Goal: Task Accomplishment & Management: Manage account settings

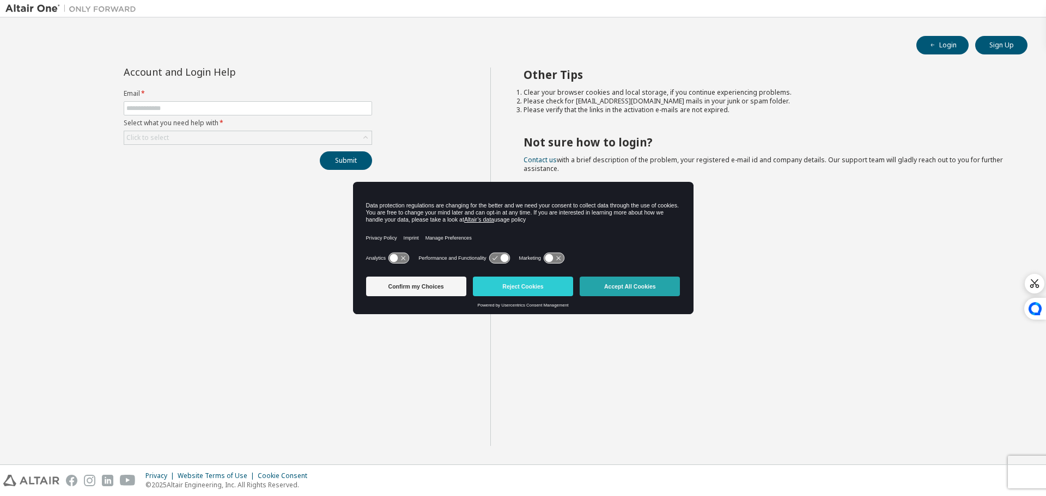
click at [608, 283] on button "Accept All Cookies" at bounding box center [630, 287] width 100 height 20
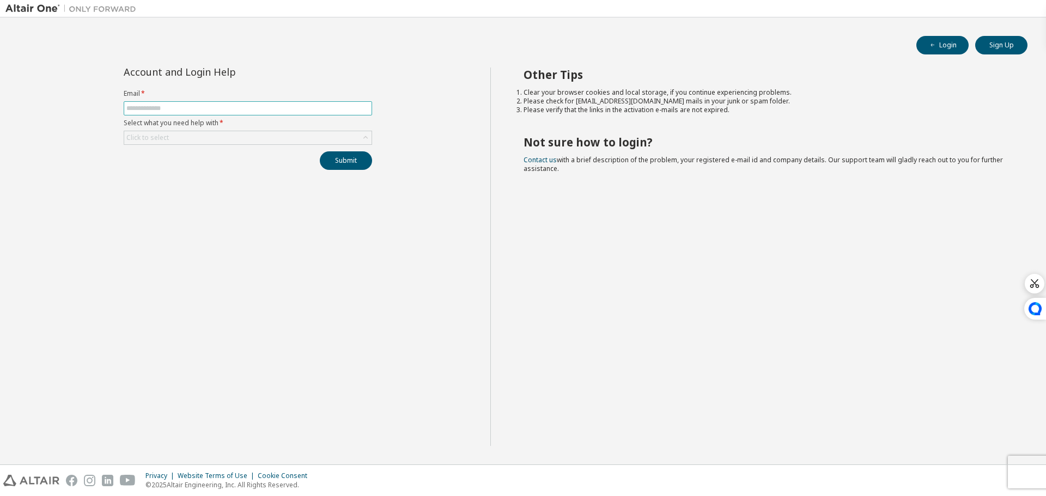
click at [297, 110] on input "text" at bounding box center [247, 108] width 243 height 9
type input "**********"
click at [282, 136] on div "Click to select" at bounding box center [247, 137] width 247 height 13
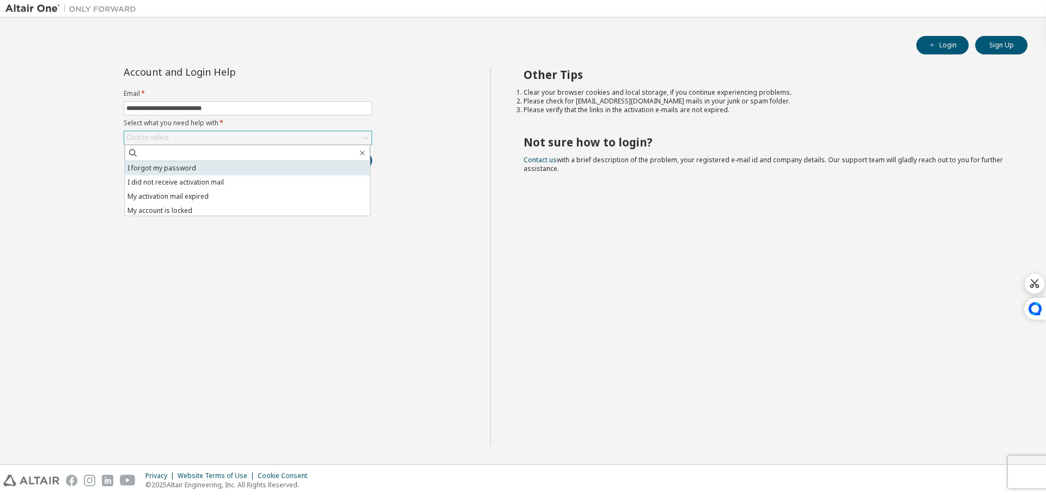
click at [233, 166] on li "I forgot my password" at bounding box center [247, 168] width 245 height 14
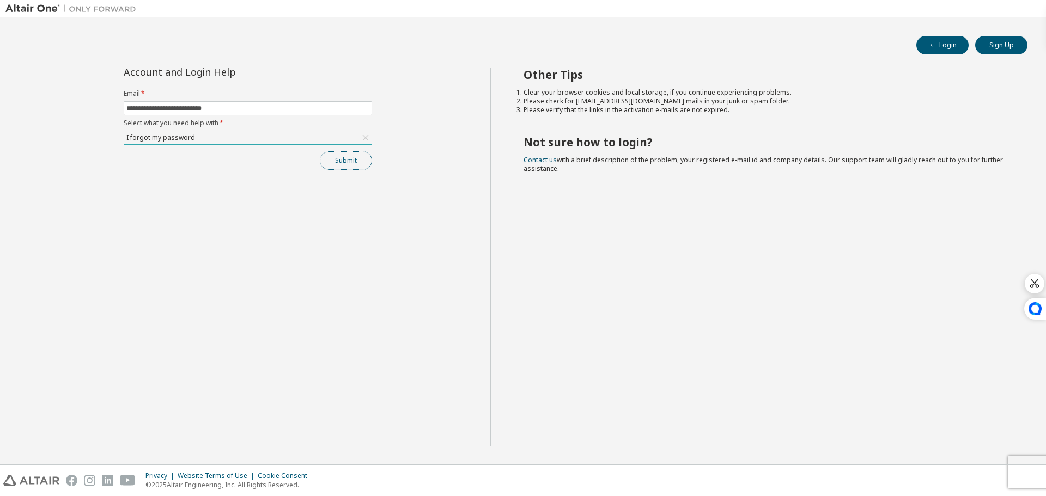
click at [354, 163] on button "Submit" at bounding box center [346, 160] width 52 height 19
click at [336, 165] on button "Submit" at bounding box center [346, 160] width 52 height 19
click at [247, 140] on div "I forgot my password" at bounding box center [247, 137] width 247 height 13
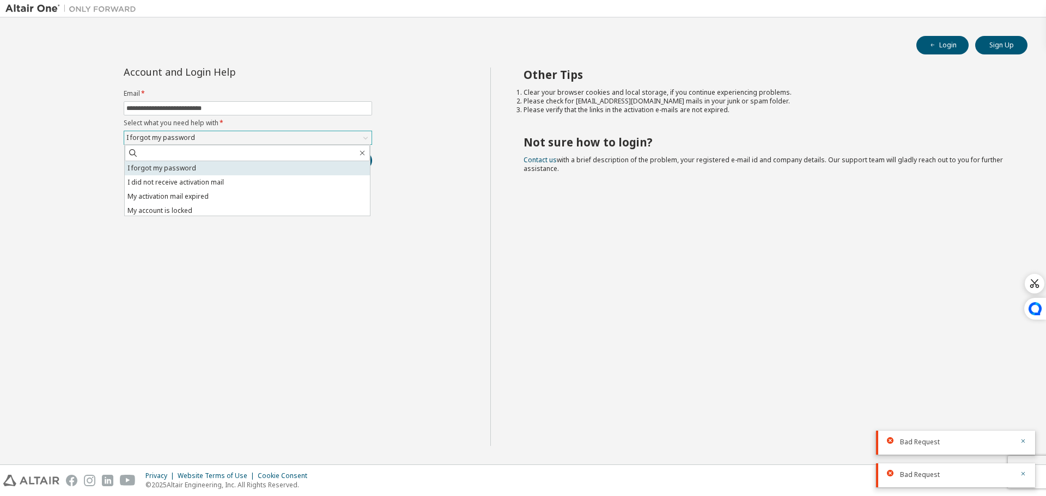
click at [222, 174] on li "I forgot my password" at bounding box center [247, 168] width 245 height 14
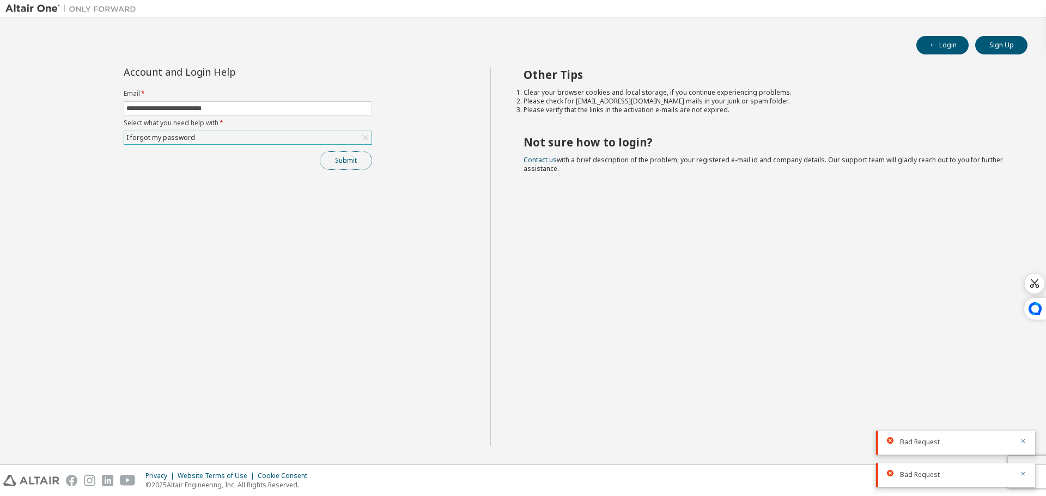
click at [357, 152] on button "Submit" at bounding box center [346, 160] width 52 height 19
click at [1018, 408] on div at bounding box center [1019, 410] width 13 height 10
click at [1020, 408] on icon "button" at bounding box center [1023, 408] width 7 height 7
click at [1020, 429] on icon "button" at bounding box center [1023, 432] width 7 height 7
click at [1023, 442] on icon "button" at bounding box center [1023, 441] width 7 height 7
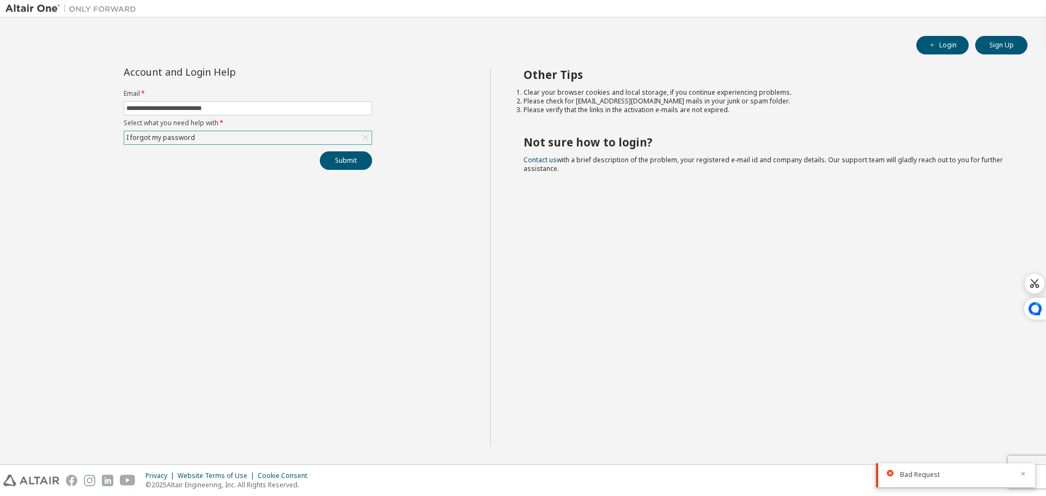
click at [1025, 475] on icon "button" at bounding box center [1023, 474] width 7 height 7
click at [936, 47] on span "button" at bounding box center [932, 45] width 9 height 9
type input "**********"
click at [265, 132] on div "Click to select" at bounding box center [247, 137] width 247 height 13
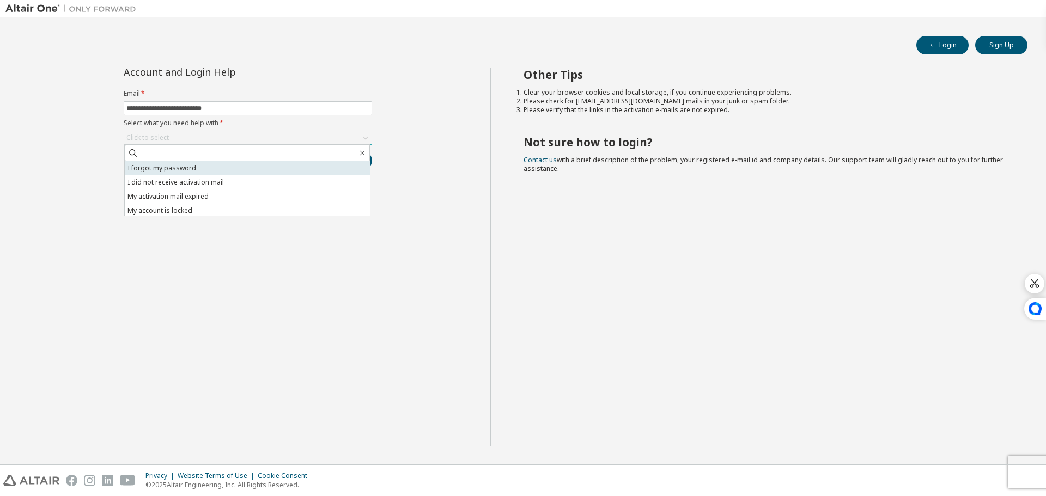
click at [190, 168] on li "I forgot my password" at bounding box center [247, 168] width 245 height 14
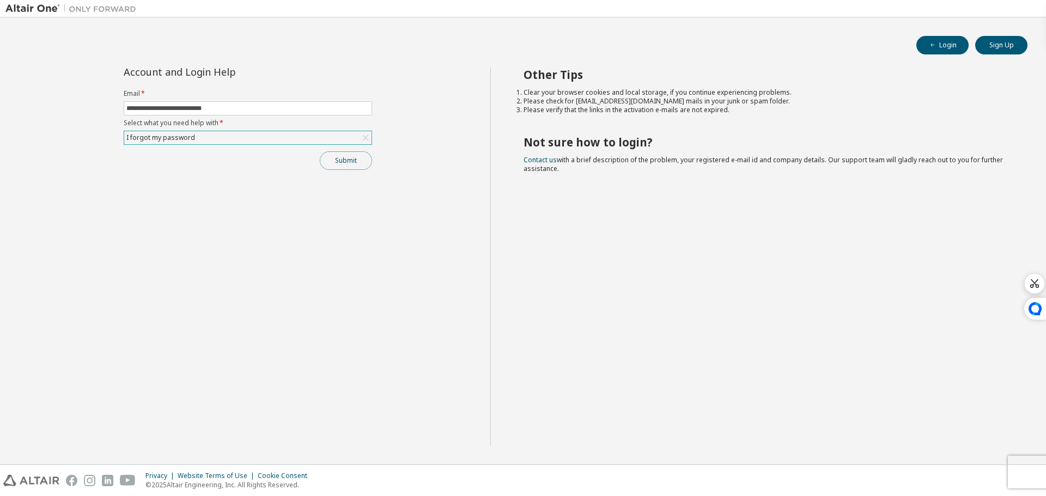
click at [343, 164] on button "Submit" at bounding box center [346, 160] width 52 height 19
click at [912, 477] on span "Bad Request" at bounding box center [920, 475] width 40 height 9
drag, startPoint x: 935, startPoint y: 473, endPoint x: 896, endPoint y: 473, distance: 38.7
click at [896, 473] on div "Bad Request" at bounding box center [955, 476] width 159 height 24
click at [497, 333] on div "Other Tips Clear your browser cookies and local storage, if you continue experi…" at bounding box center [765, 257] width 551 height 379
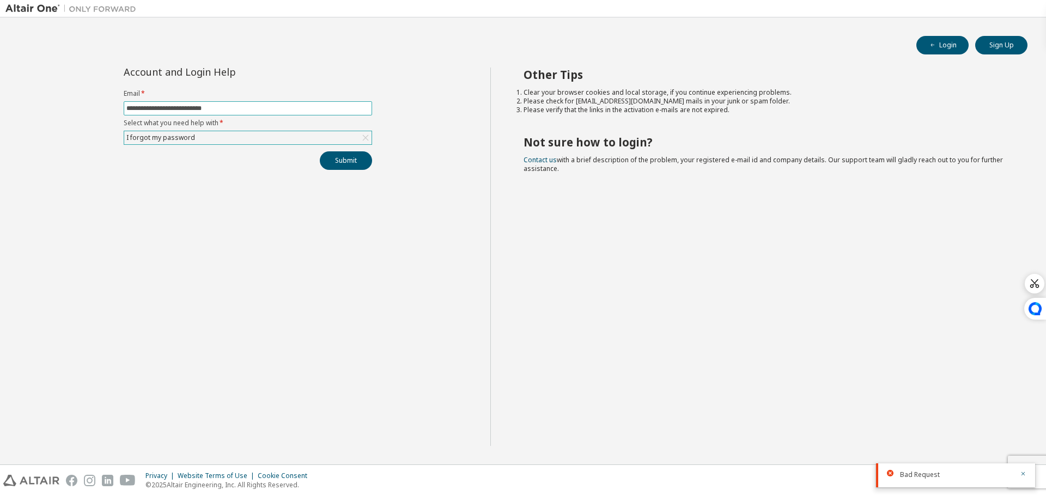
click at [249, 107] on input "**********" at bounding box center [247, 108] width 243 height 9
click at [295, 109] on input "text" at bounding box center [247, 108] width 243 height 9
type input "*"
type input "**********"
click at [297, 137] on div "Click to select" at bounding box center [247, 137] width 247 height 13
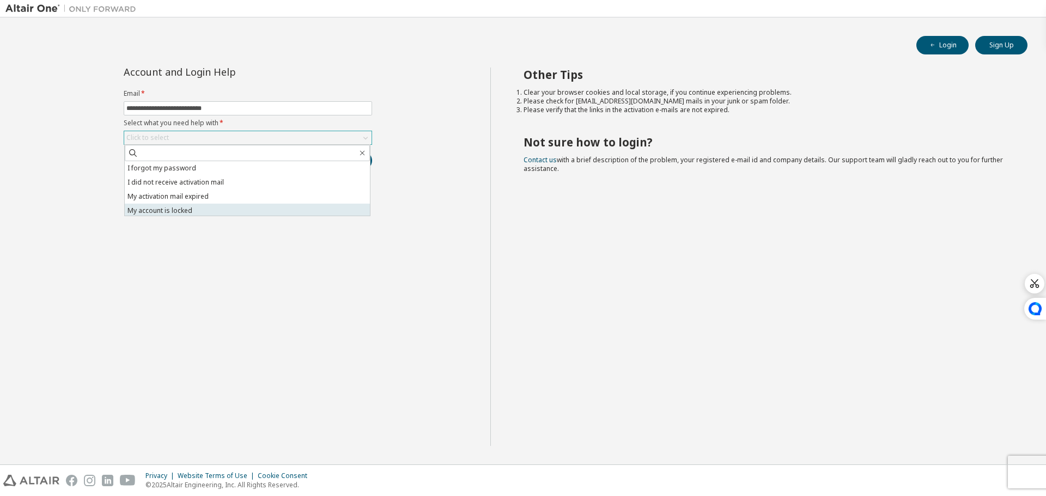
click at [199, 208] on li "My account is locked" at bounding box center [247, 211] width 245 height 14
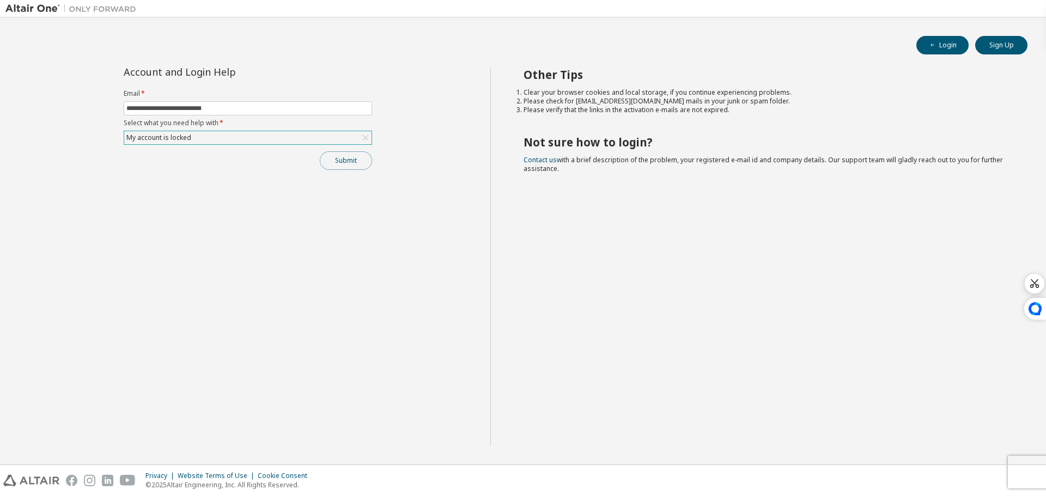
click at [356, 160] on button "Submit" at bounding box center [346, 160] width 52 height 19
click at [279, 142] on div "My account is locked" at bounding box center [247, 137] width 247 height 13
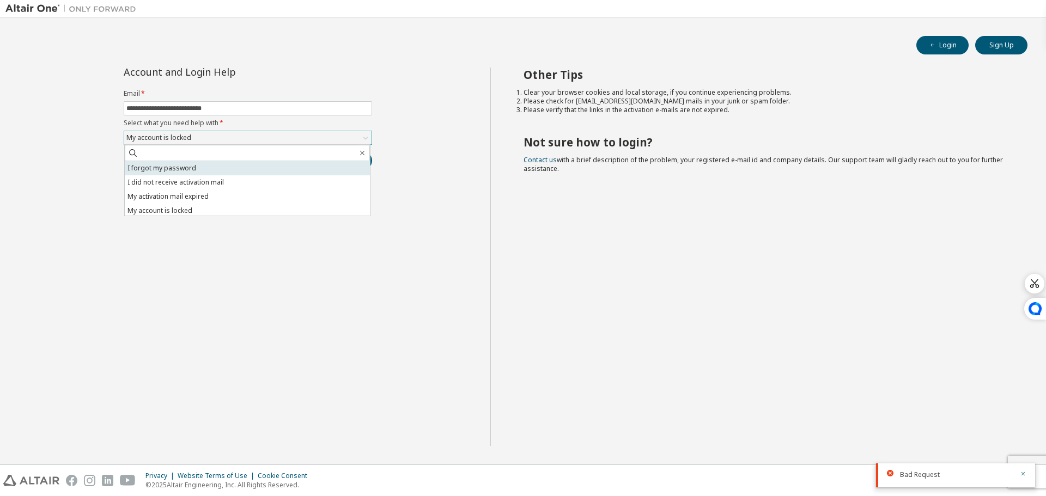
click at [178, 165] on li "I forgot my password" at bounding box center [247, 168] width 245 height 14
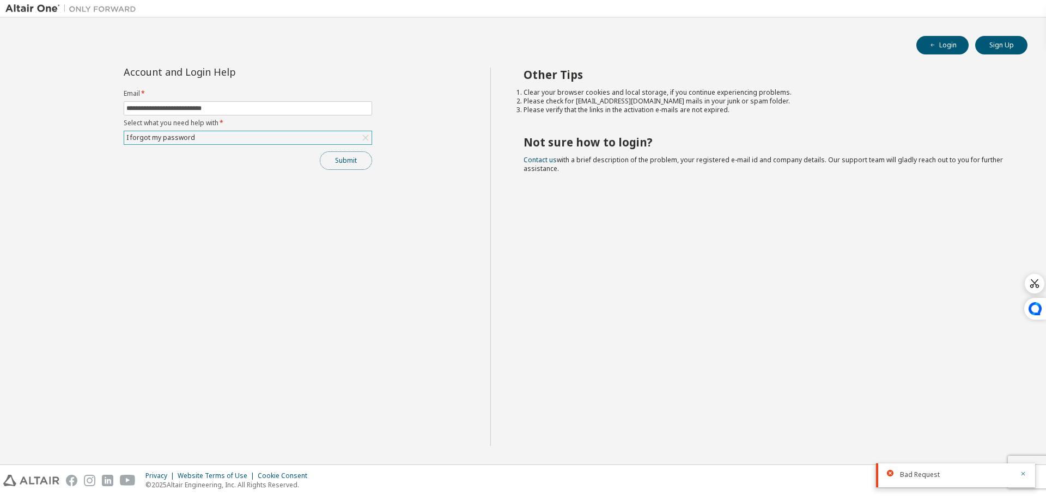
click at [356, 165] on button "Submit" at bounding box center [346, 160] width 52 height 19
click at [532, 159] on link "Contact us" at bounding box center [540, 159] width 33 height 9
click at [784, 276] on div "Other Tips Clear your browser cookies and local storage, if you continue experi…" at bounding box center [765, 257] width 551 height 379
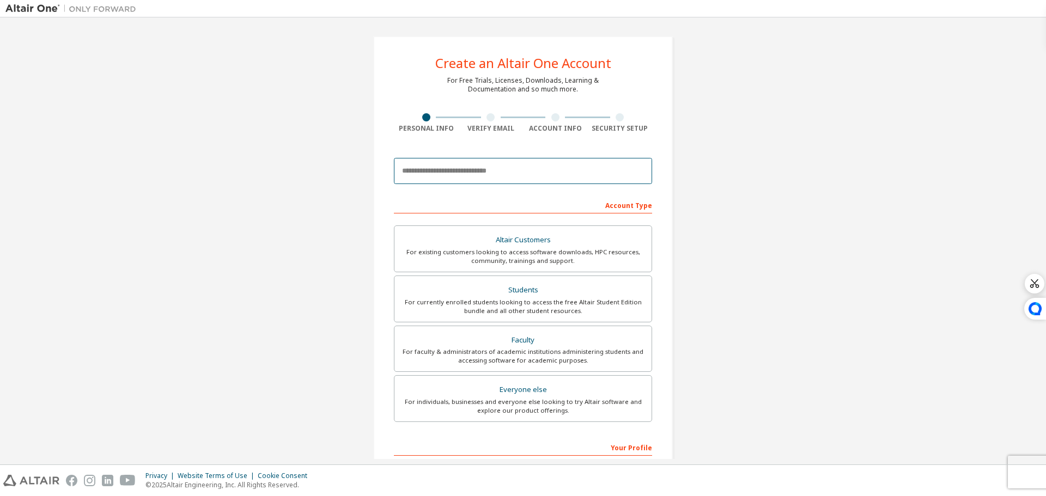
click at [526, 172] on input "email" at bounding box center [523, 171] width 258 height 26
drag, startPoint x: 459, startPoint y: 80, endPoint x: 508, endPoint y: 89, distance: 49.8
click at [508, 89] on div "For Free Trials, Licenses, Downloads, Learning & Documentation and so much more." at bounding box center [522, 84] width 151 height 17
click at [492, 119] on div at bounding box center [491, 117] width 65 height 8
drag, startPoint x: 552, startPoint y: 127, endPoint x: 610, endPoint y: 125, distance: 57.8
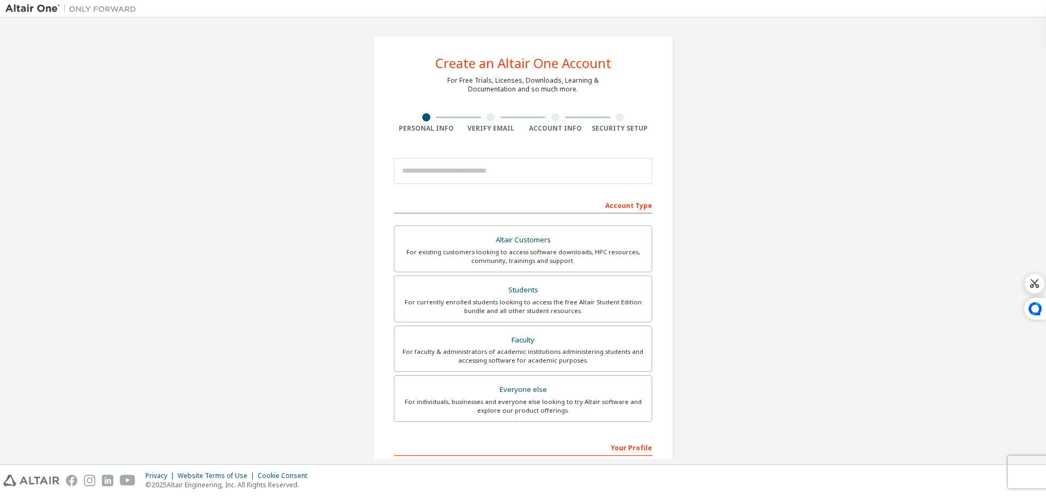
click at [552, 127] on div "Account Info" at bounding box center [555, 128] width 65 height 9
click at [626, 119] on div at bounding box center [620, 117] width 65 height 8
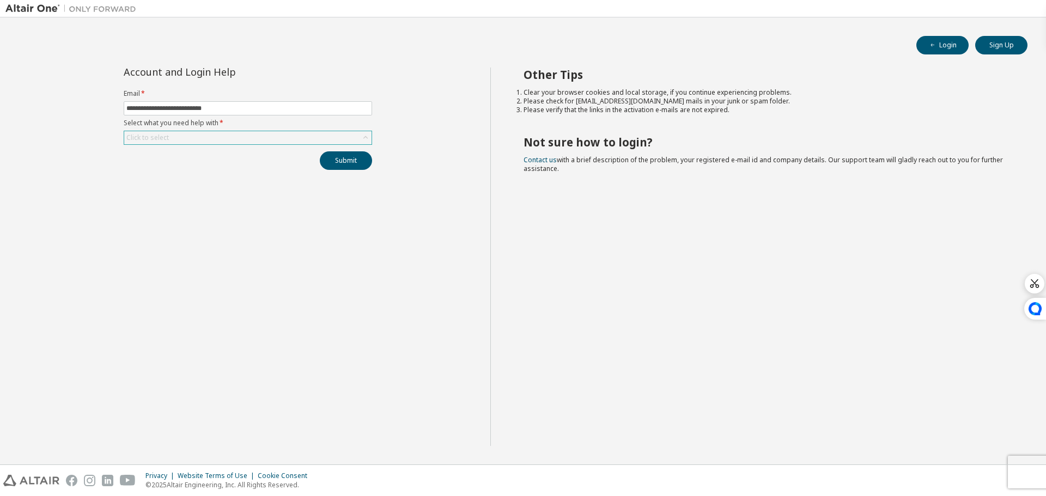
type input "**********"
click at [282, 132] on div "Click to select" at bounding box center [247, 137] width 247 height 13
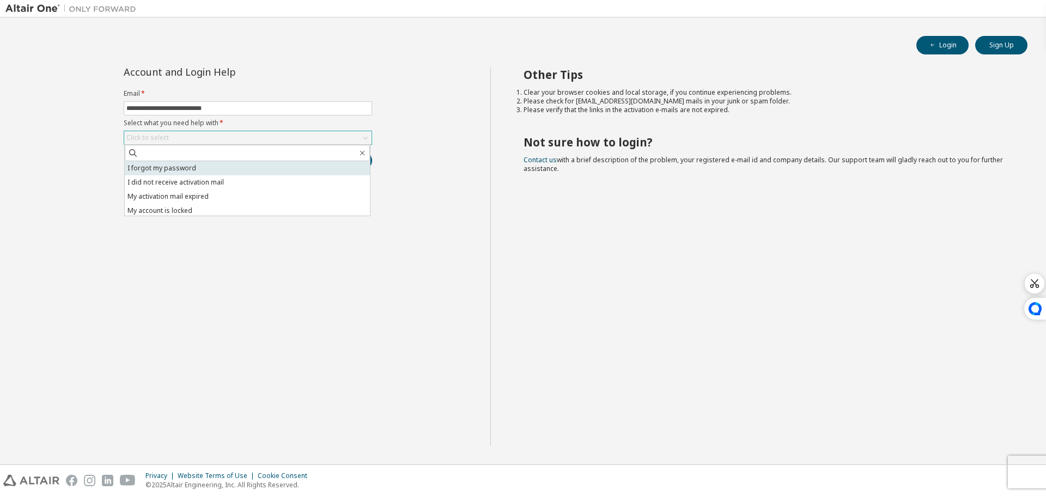
click at [211, 172] on li "I forgot my password" at bounding box center [247, 168] width 245 height 14
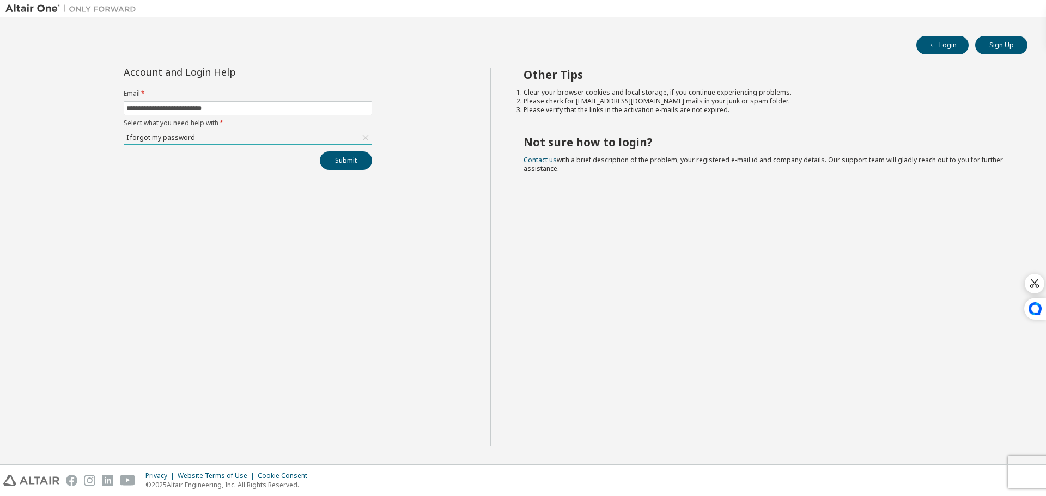
click at [355, 227] on div "**********" at bounding box center [247, 257] width 485 height 379
click at [348, 152] on button "Submit" at bounding box center [346, 160] width 52 height 19
click at [368, 137] on icon at bounding box center [365, 137] width 11 height 11
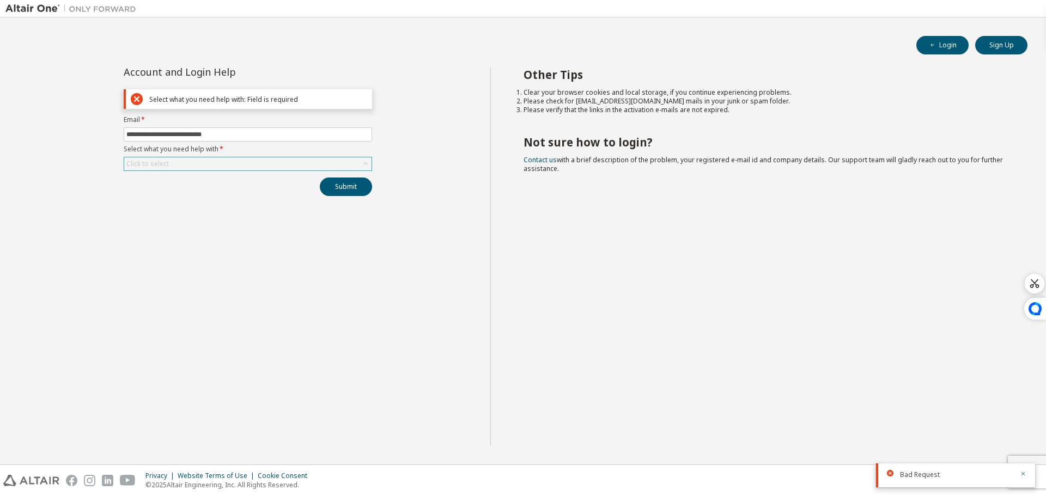
click at [317, 125] on form "**********" at bounding box center [248, 143] width 248 height 56
click at [284, 171] on div "Click to select" at bounding box center [248, 164] width 248 height 14
click at [283, 163] on div "Click to select" at bounding box center [247, 163] width 247 height 13
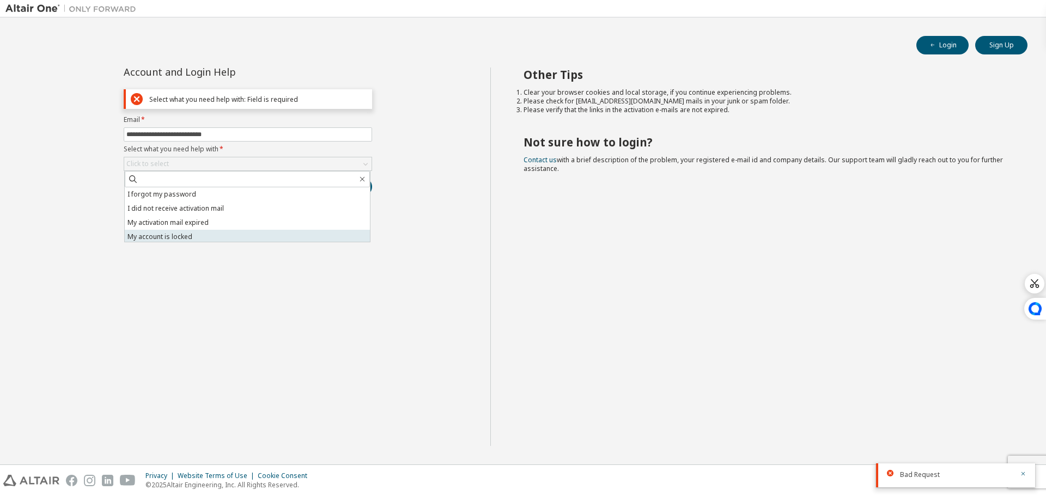
click at [213, 234] on li "My account is locked" at bounding box center [247, 237] width 245 height 14
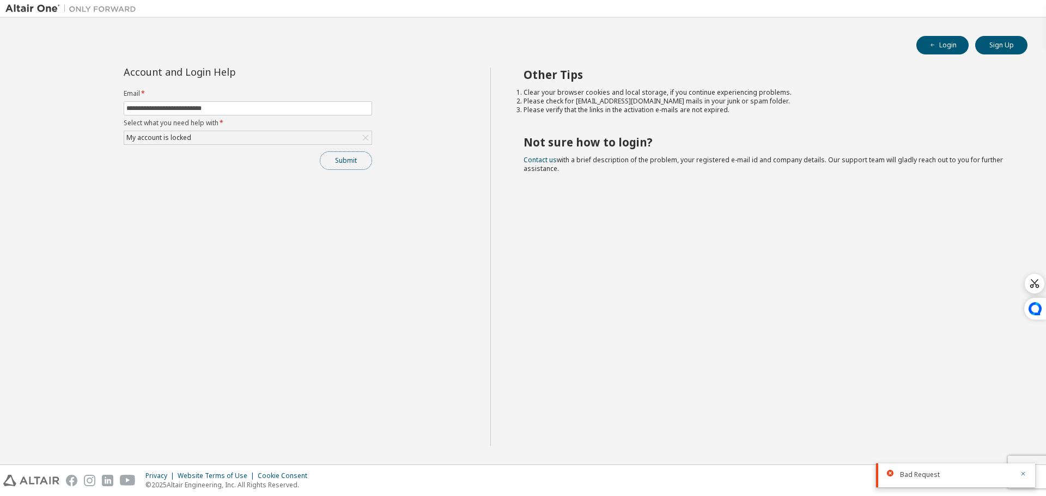
click at [350, 161] on button "Submit" at bounding box center [346, 160] width 52 height 19
click at [342, 163] on button "Submit" at bounding box center [346, 160] width 52 height 19
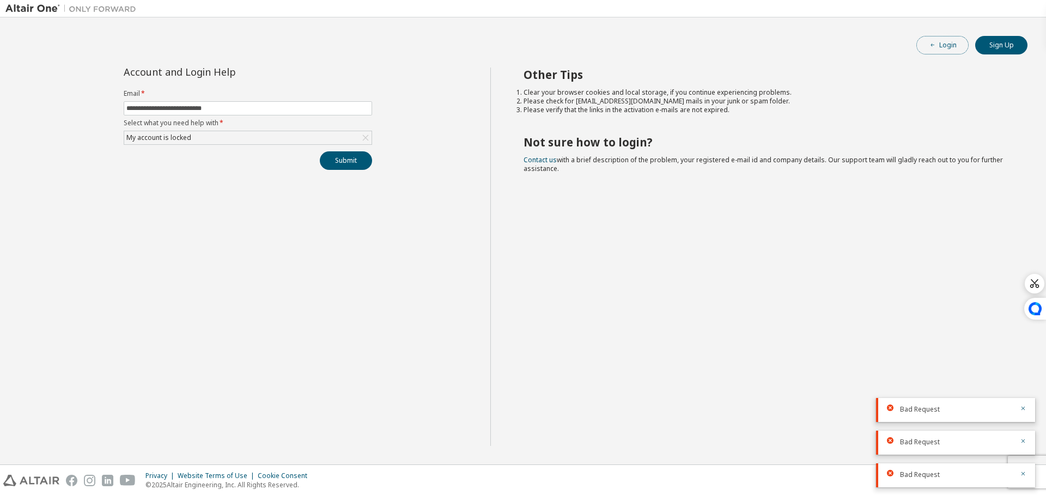
click at [941, 52] on button "Login" at bounding box center [942, 45] width 52 height 19
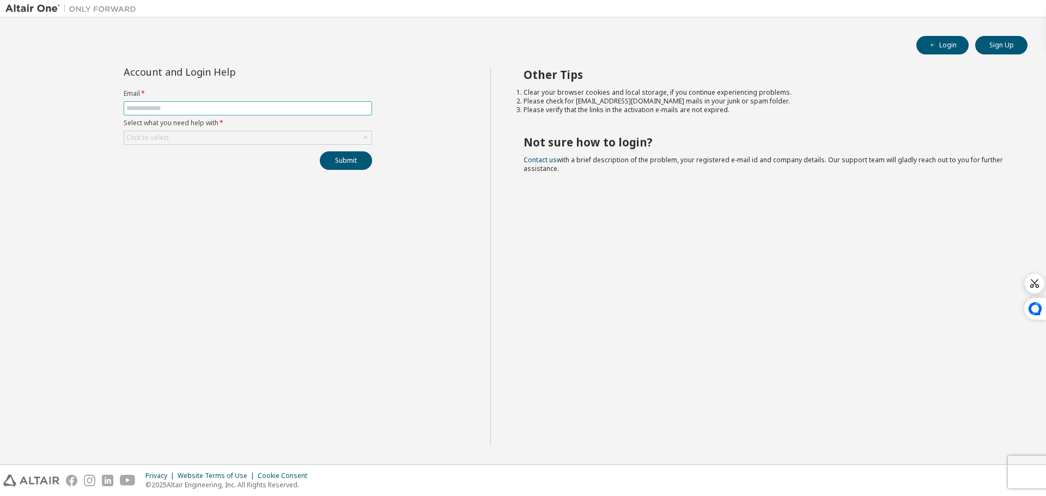
click at [153, 108] on input "text" at bounding box center [247, 108] width 243 height 9
type input "**********"
click at [171, 136] on div "Click to select" at bounding box center [247, 137] width 247 height 13
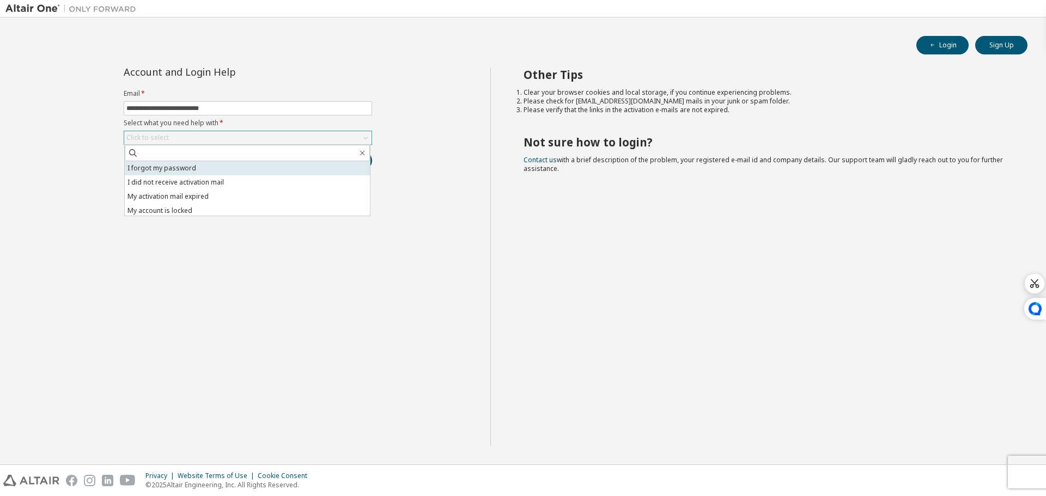
click at [178, 168] on li "I forgot my password" at bounding box center [247, 168] width 245 height 14
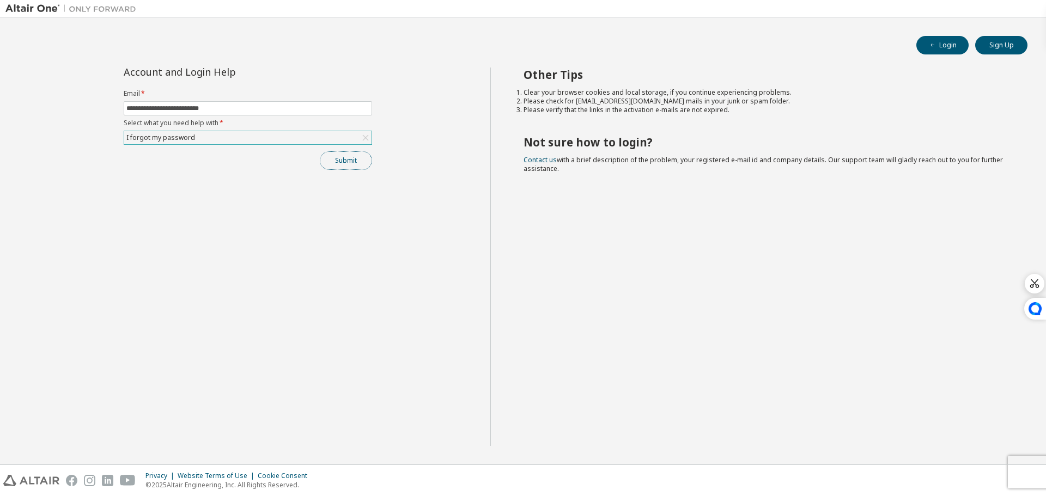
click at [342, 158] on button "Submit" at bounding box center [346, 160] width 52 height 19
click at [296, 141] on div "I forgot my password" at bounding box center [247, 137] width 247 height 13
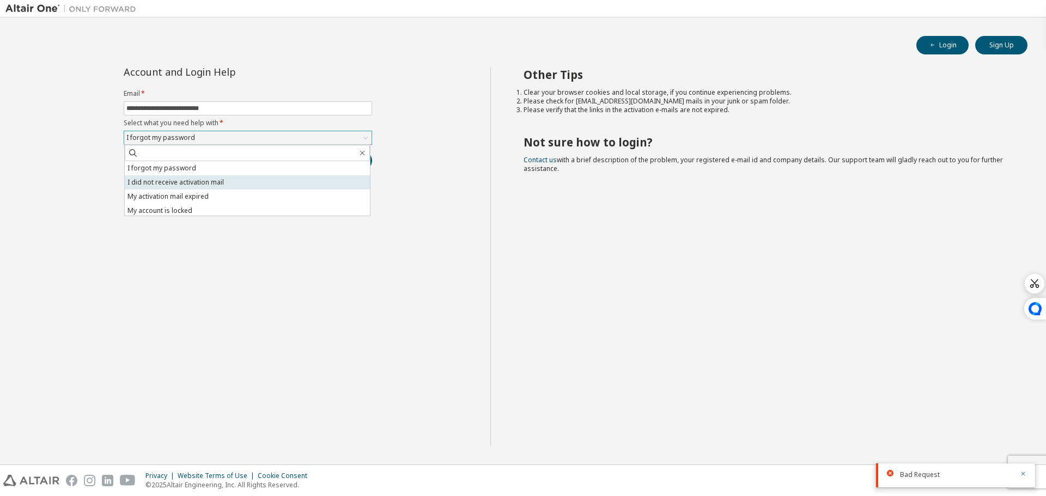
click at [204, 183] on li "I did not receive activation mail" at bounding box center [247, 182] width 245 height 14
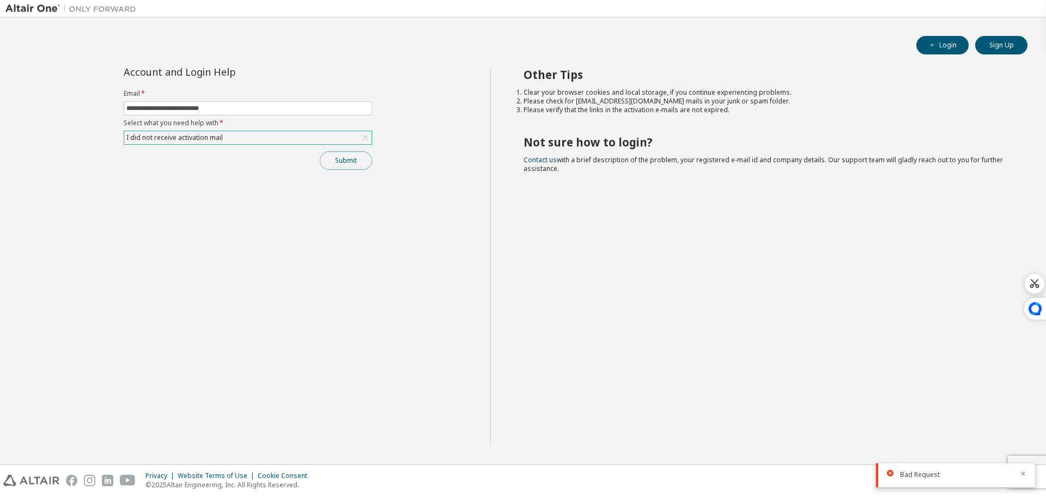
click at [361, 161] on button "Submit" at bounding box center [346, 160] width 52 height 19
click at [276, 143] on div "I did not receive activation mail" at bounding box center [247, 137] width 247 height 13
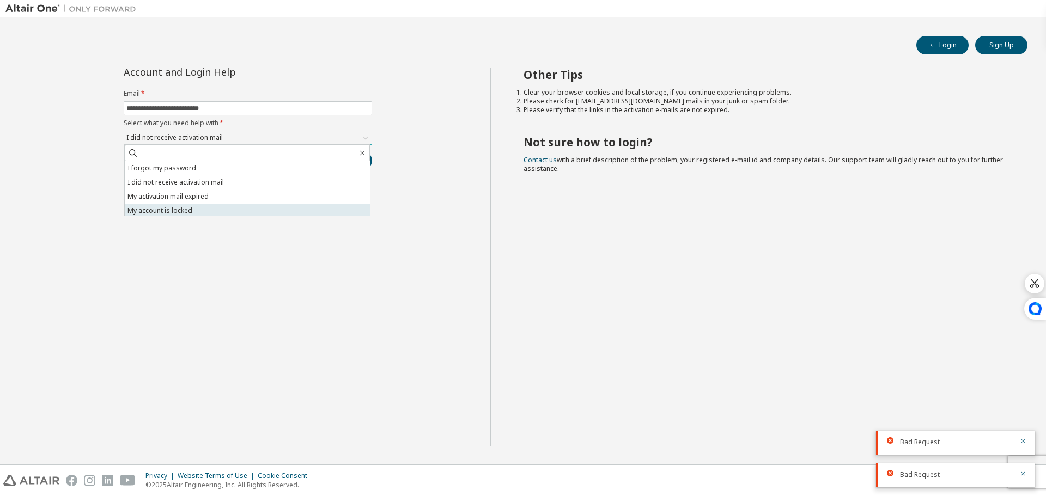
click at [190, 209] on li "My account is locked" at bounding box center [247, 211] width 245 height 14
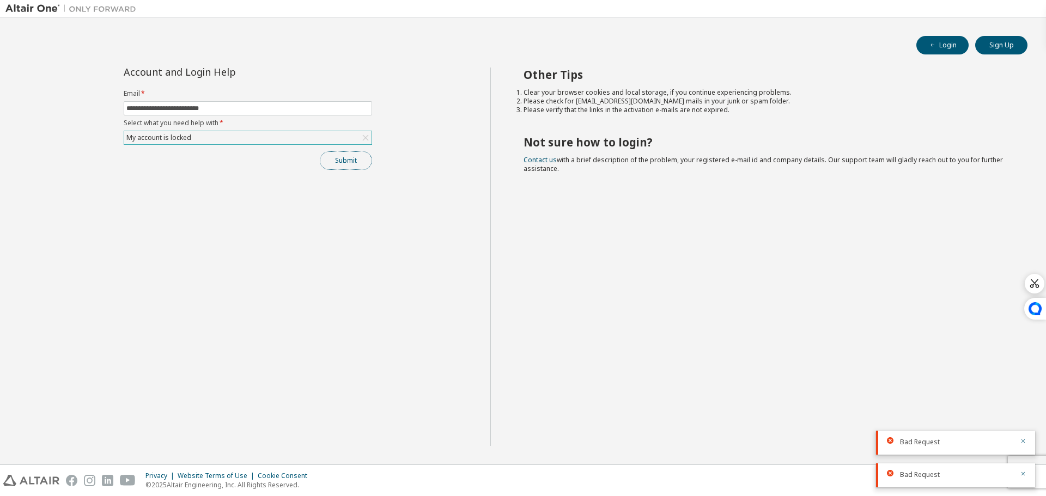
click at [365, 169] on button "Submit" at bounding box center [346, 160] width 52 height 19
click at [914, 442] on span "Bad Request" at bounding box center [920, 442] width 40 height 9
